Goal: Navigation & Orientation: Find specific page/section

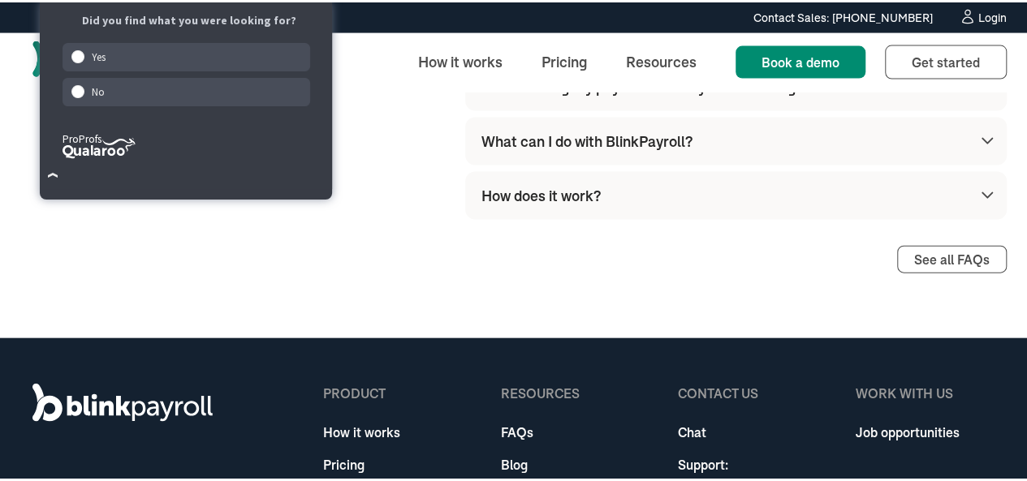
scroll to position [4909, 0]
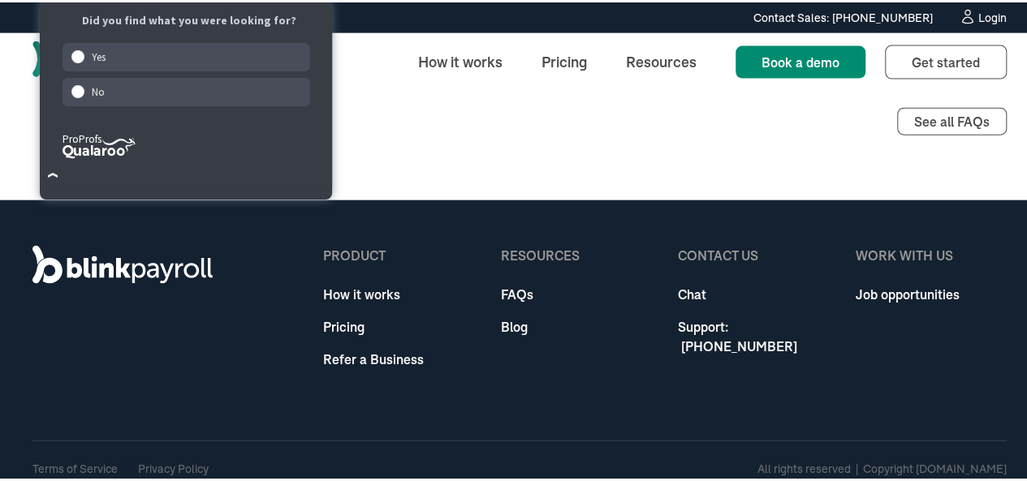
click at [482, 373] on div "product How it works Pricing Refer a Business Resources FAQs Blog Contact Us Ch…" at bounding box center [519, 346] width 974 height 297
drag, startPoint x: 84, startPoint y: 445, endPoint x: 95, endPoint y: 441, distance: 12.1
click at [84, 444] on div "Terms of Service Privacy Policy All rights reserved | Copyright BlinkPayroll.com" at bounding box center [519, 466] width 974 height 57
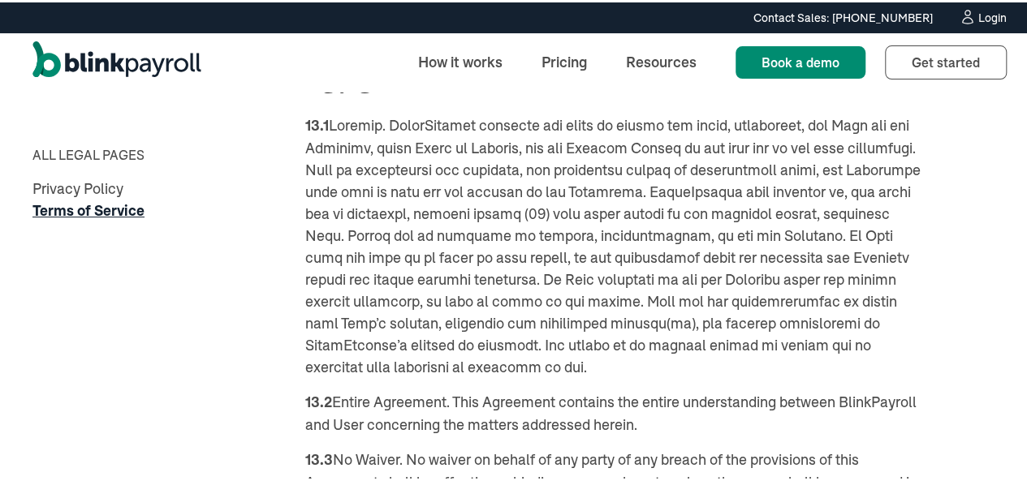
scroll to position [10147, 0]
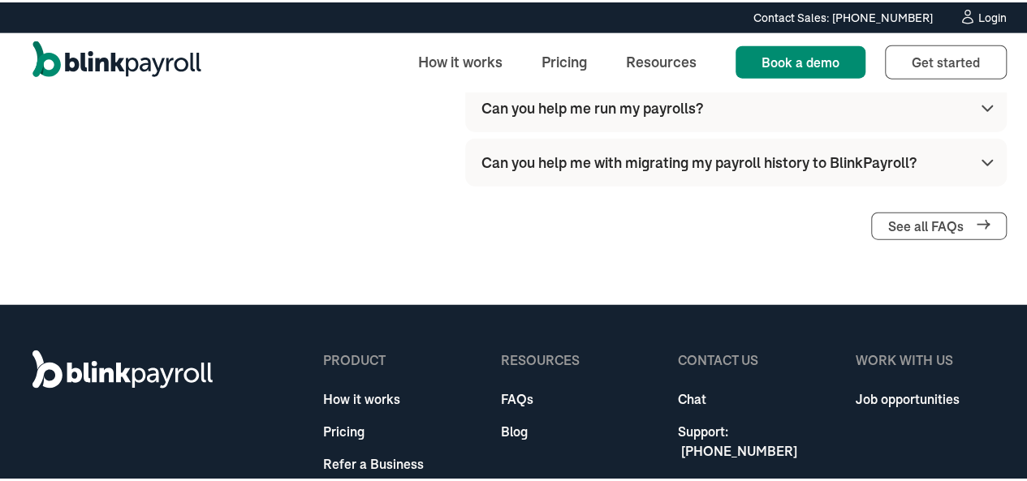
scroll to position [2006, 0]
